Goal: Information Seeking & Learning: Learn about a topic

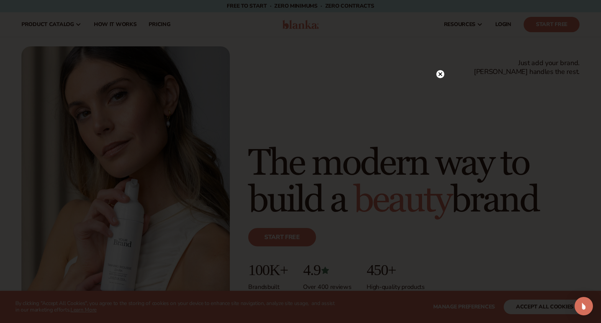
click at [443, 73] on circle at bounding box center [441, 74] width 8 height 8
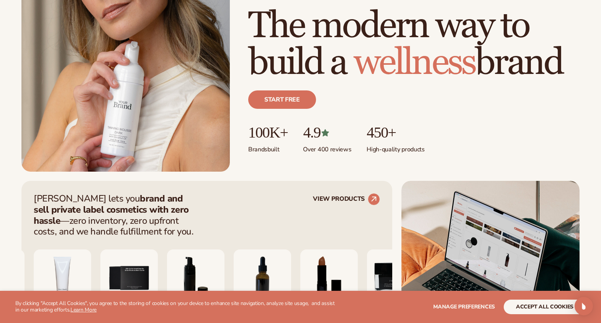
scroll to position [3, 0]
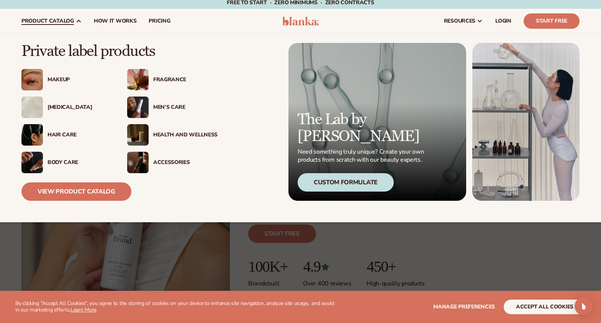
click at [160, 77] on div "Fragrance" at bounding box center [185, 80] width 64 height 7
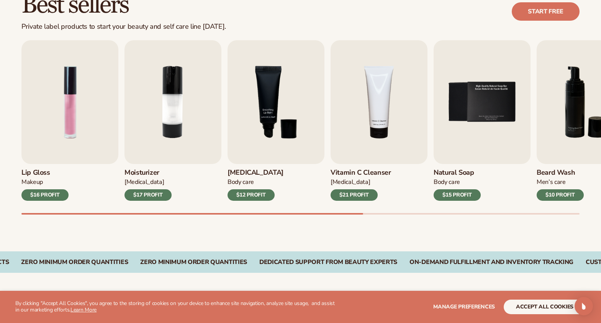
scroll to position [297, 0]
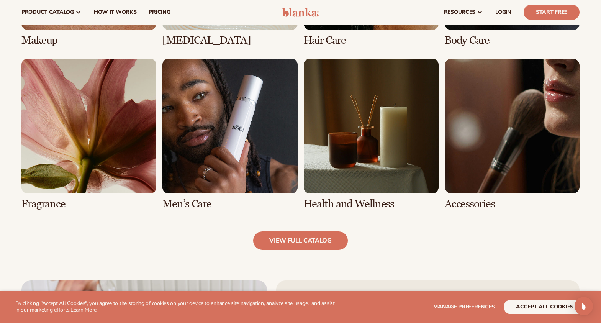
click at [77, 113] on link "5 / 8" at bounding box center [88, 134] width 135 height 151
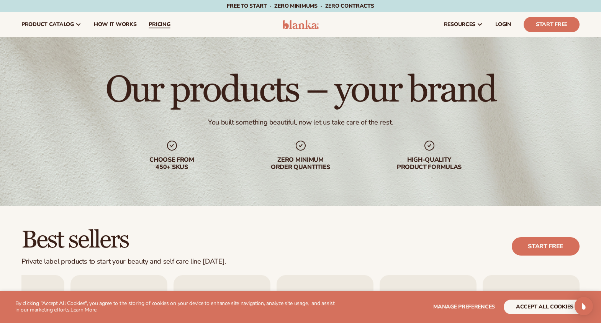
click at [154, 16] on link "pricing" at bounding box center [160, 24] width 34 height 25
